Goal: Find specific page/section: Find specific page/section

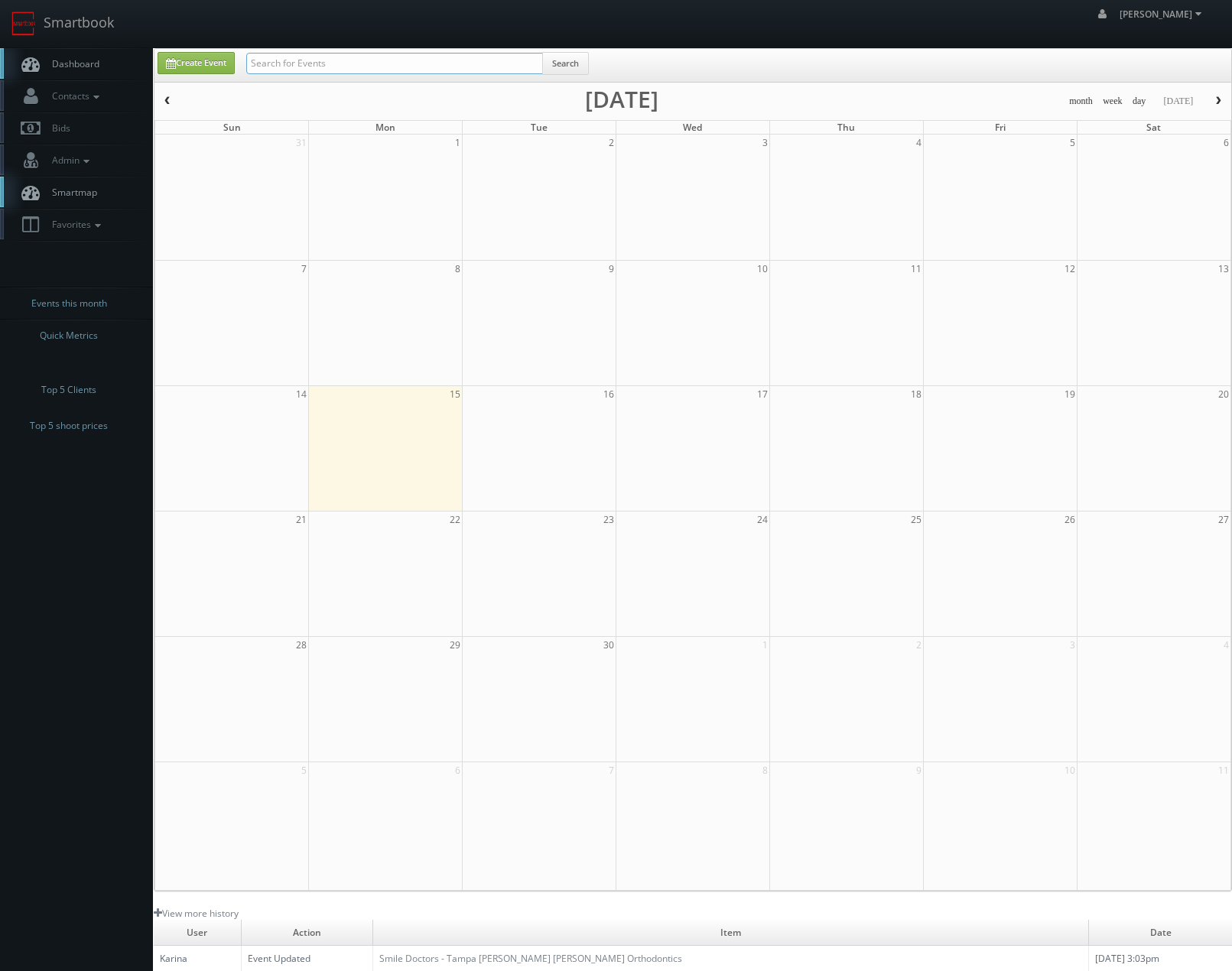
drag, startPoint x: 451, startPoint y: 69, endPoint x: 432, endPoint y: 69, distance: 19.0
click at [451, 68] on input "text" at bounding box center [395, 64] width 297 height 22
type input "eva-last"
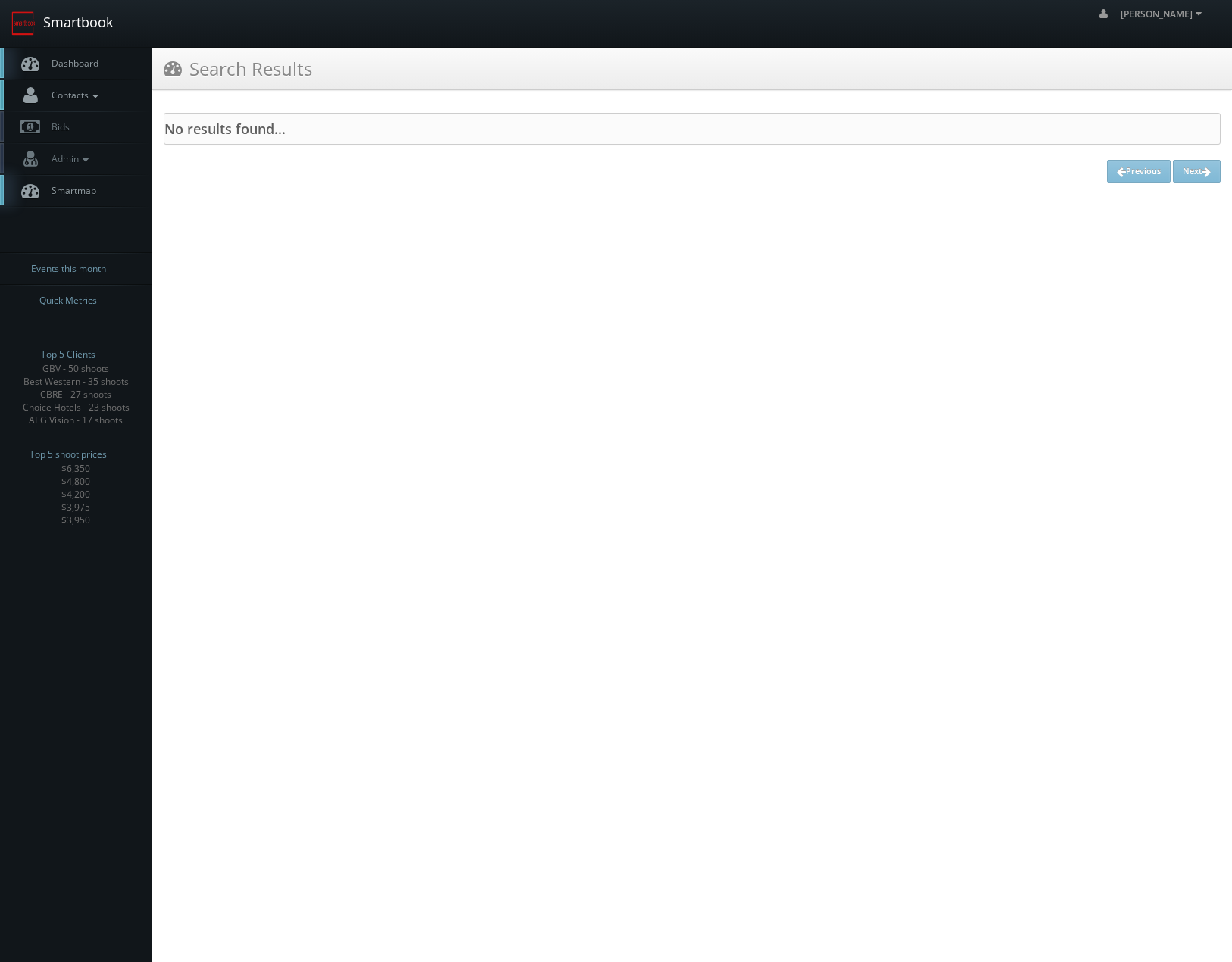
drag, startPoint x: 69, startPoint y: 26, endPoint x: 20, endPoint y: 84, distance: 75.9
click at [68, 26] on link "Smartbook" at bounding box center [61, 23] width 124 height 47
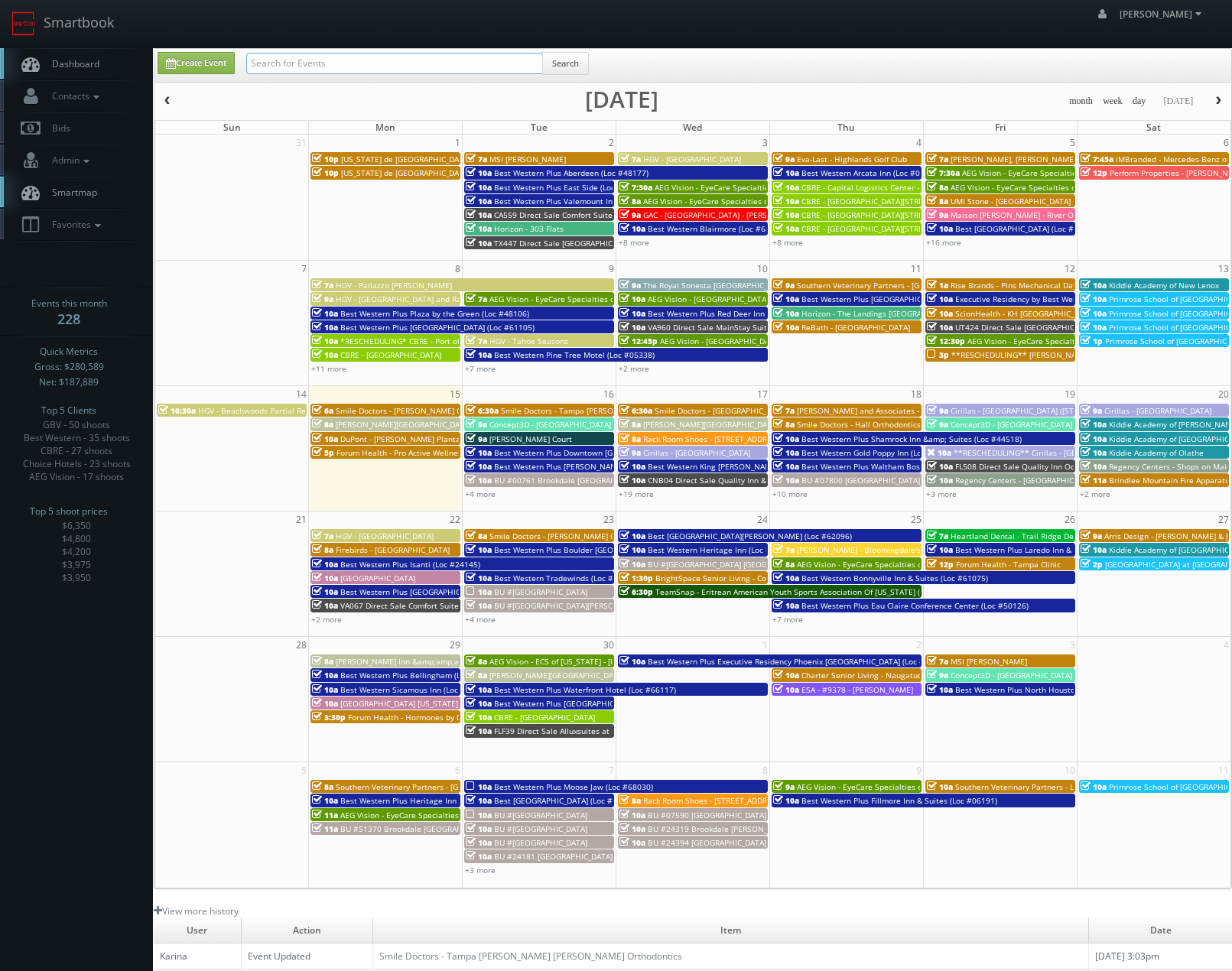
click at [379, 72] on input "text" at bounding box center [395, 64] width 297 height 22
type input "palm canyon"
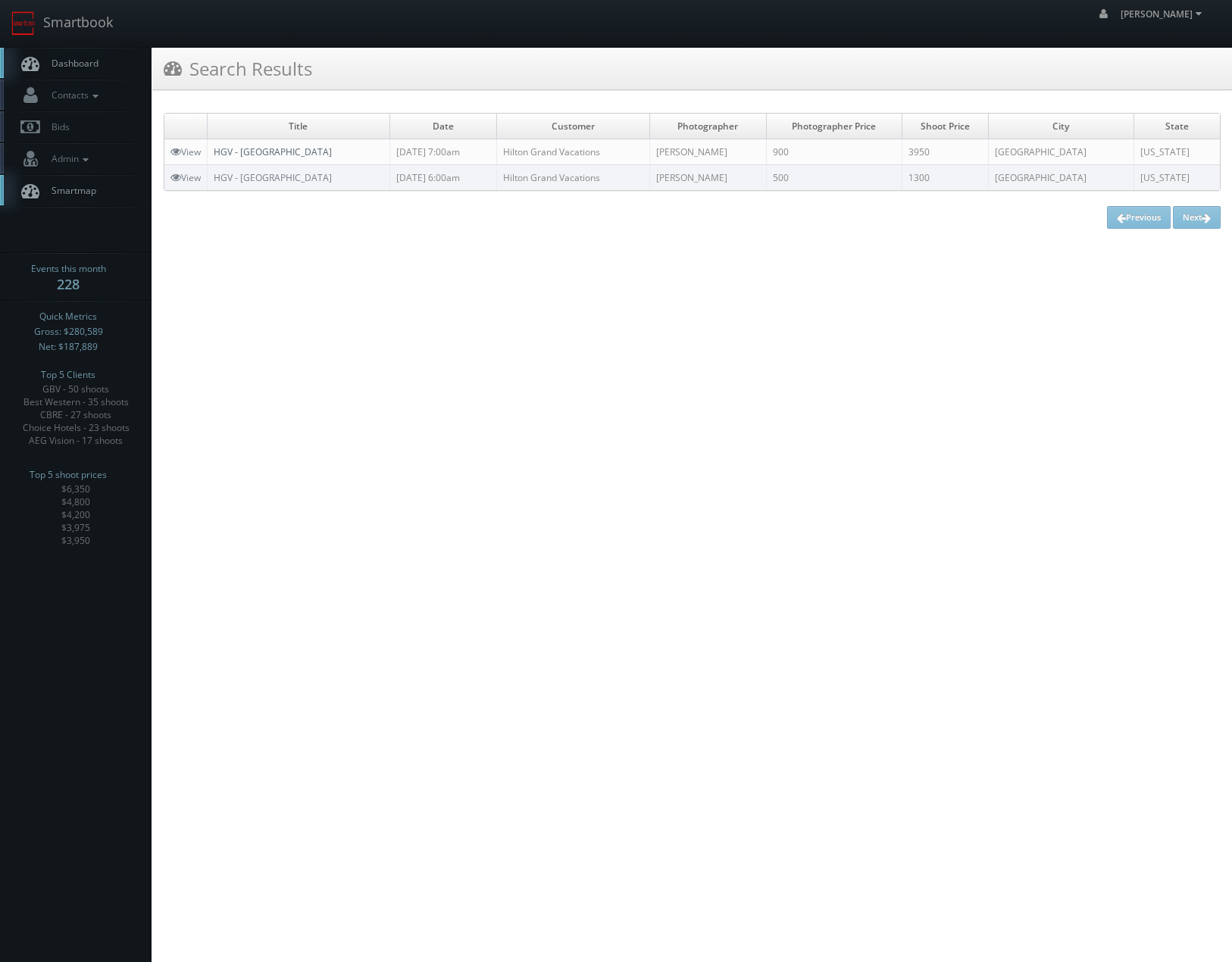
click at [265, 150] on link "HGV - [GEOGRAPHIC_DATA]" at bounding box center [273, 151] width 118 height 12
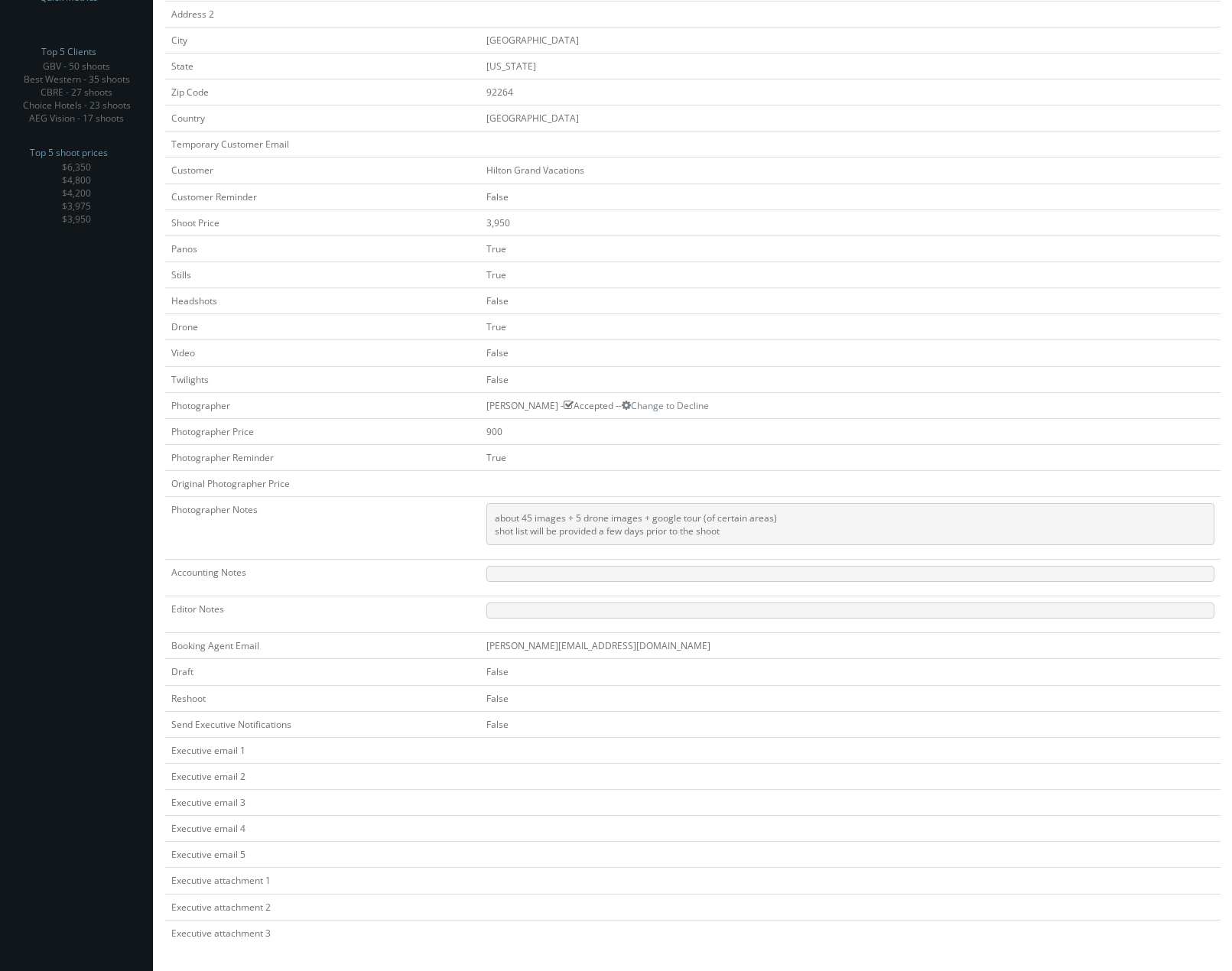
scroll to position [307, 0]
